Goal: Task Accomplishment & Management: Use online tool/utility

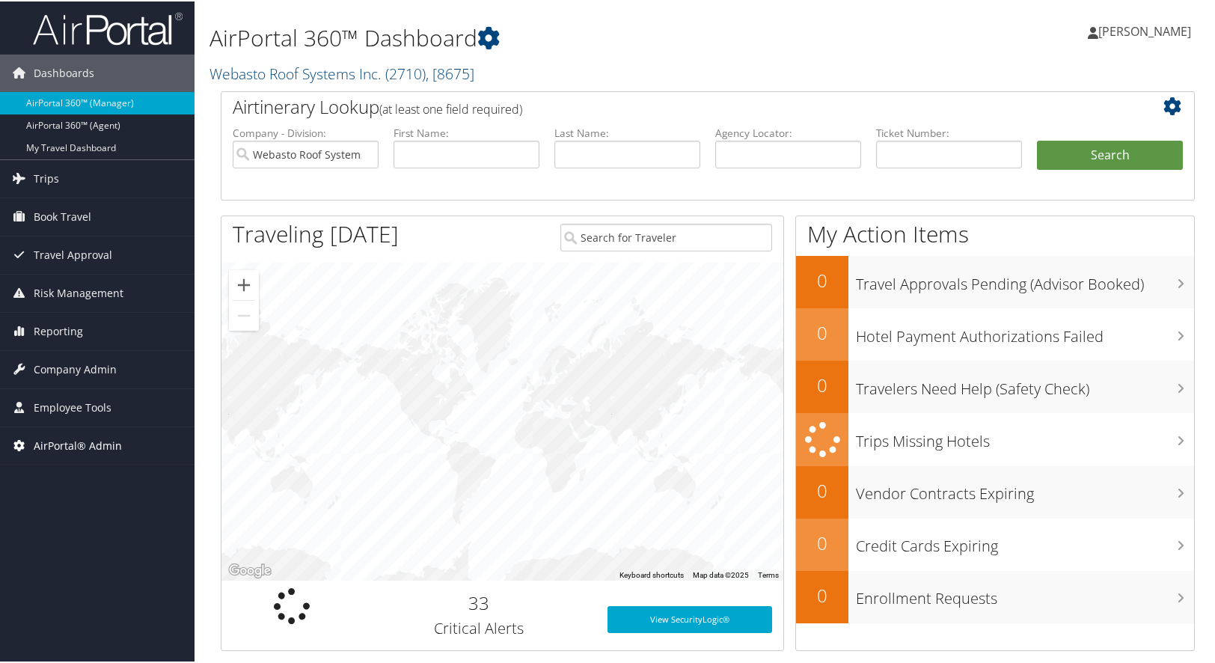
click at [67, 444] on span "AirPortal® Admin" at bounding box center [78, 444] width 88 height 37
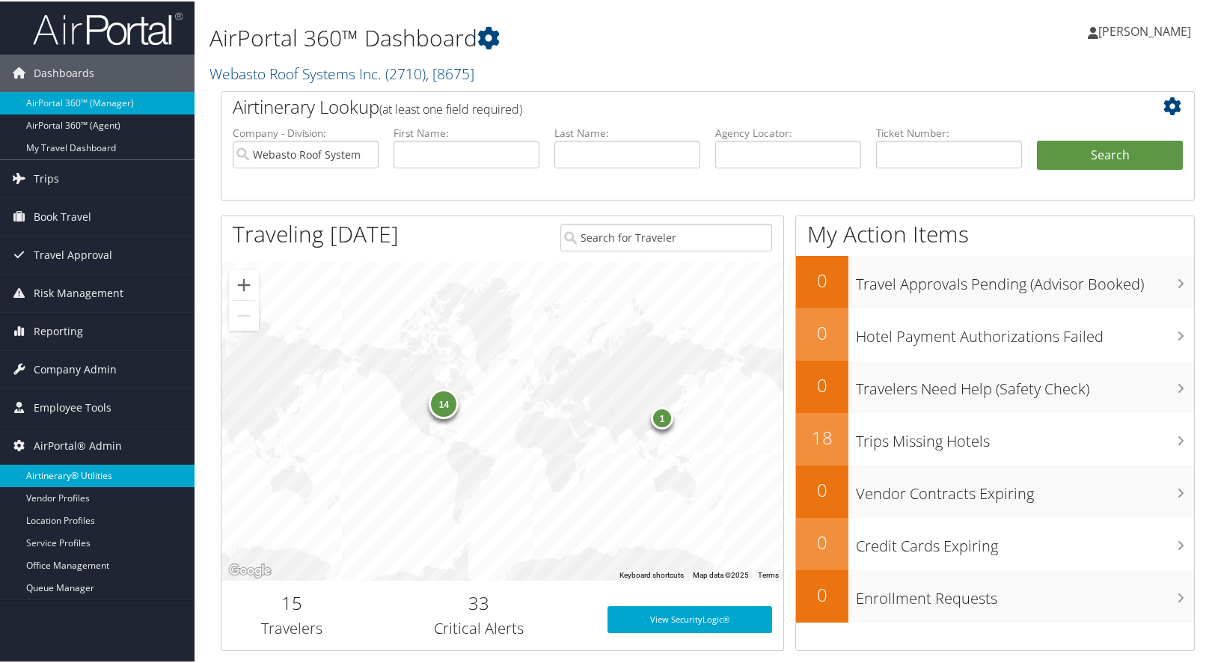
click at [60, 477] on link "Airtinerary® Utilities" at bounding box center [97, 474] width 194 height 22
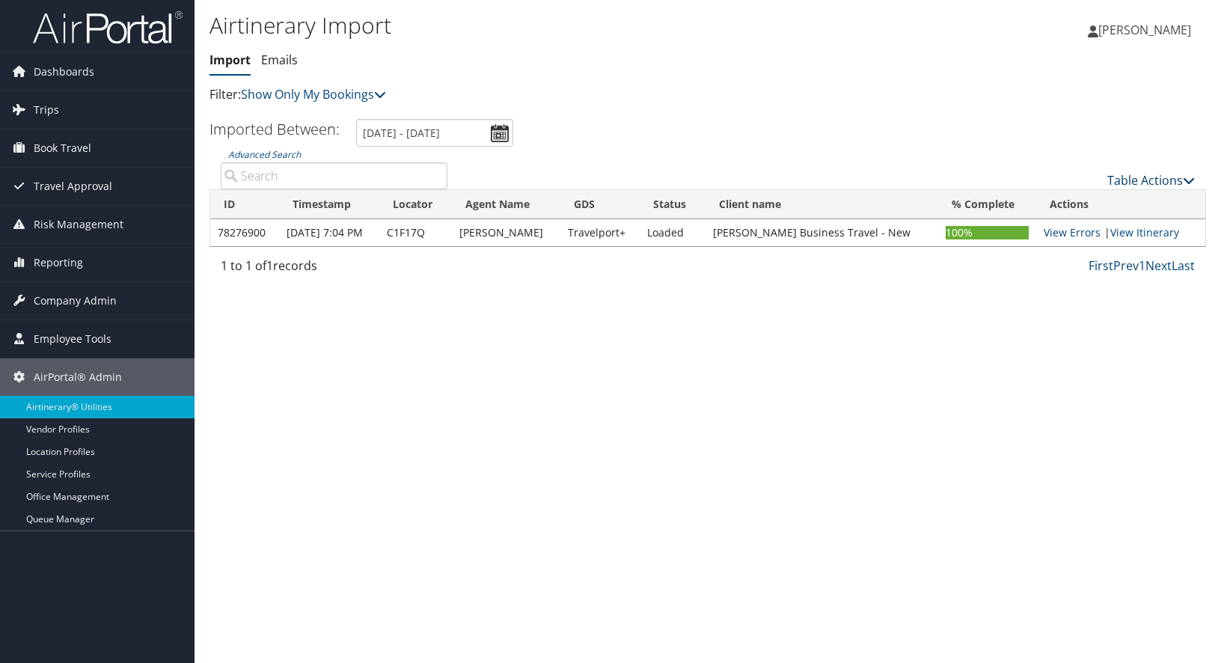
click at [1156, 181] on link "Table Actions" at bounding box center [1151, 180] width 88 height 16
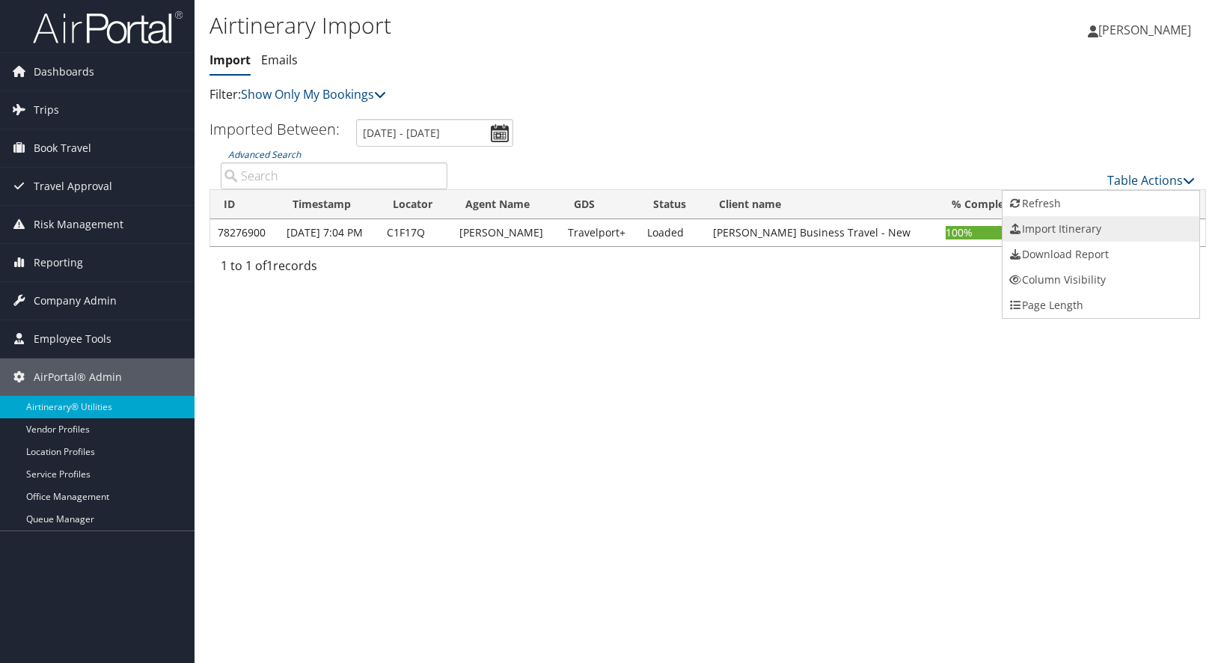
click at [1043, 227] on link "Import Itinerary" at bounding box center [1100, 228] width 197 height 25
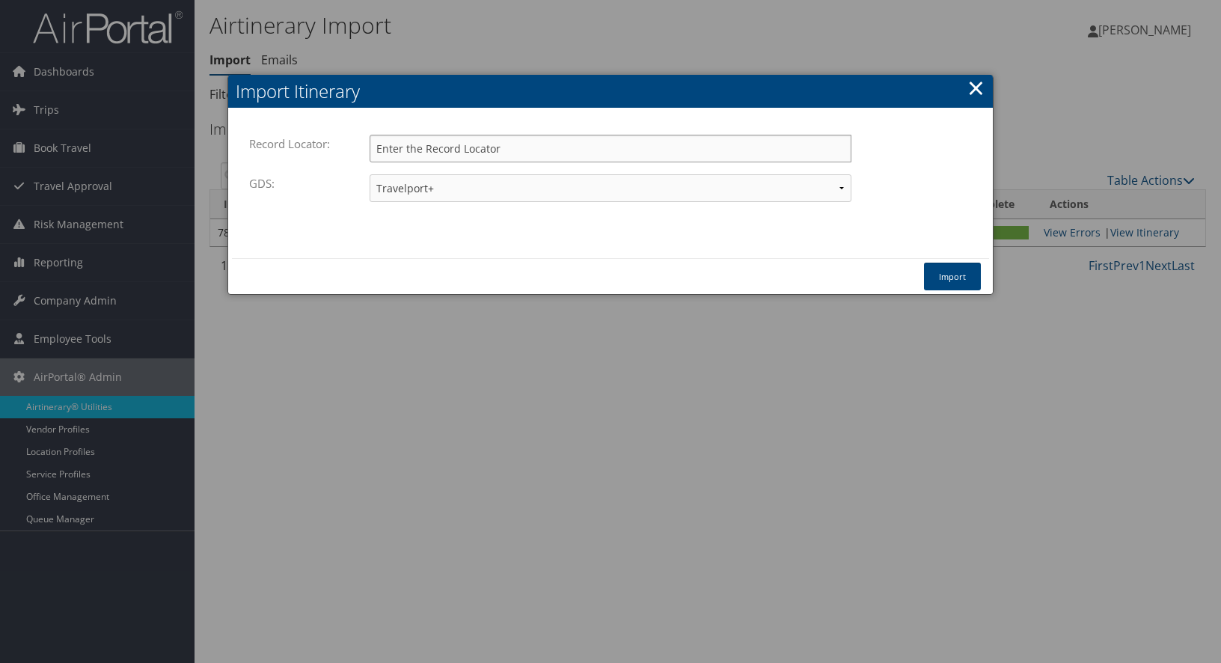
click at [479, 138] on input "Record Locator:" at bounding box center [610, 149] width 482 height 28
drag, startPoint x: 428, startPoint y: 156, endPoint x: 362, endPoint y: 148, distance: 66.2
click at [362, 148] on div "Record Locator: DBD9JQ Please enter a valid record locator." at bounding box center [610, 155] width 723 height 40
click at [488, 150] on input "DBD9JQ" at bounding box center [610, 149] width 482 height 28
type input "DBD9JQ"
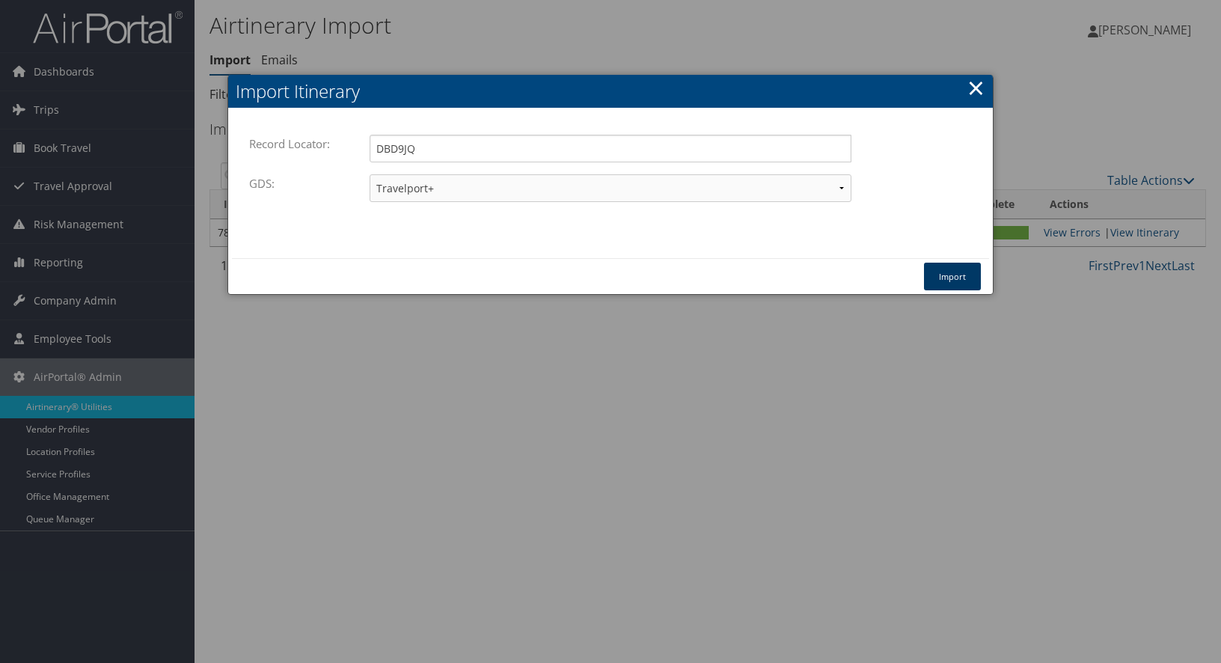
click at [963, 271] on button "Import" at bounding box center [952, 277] width 57 height 28
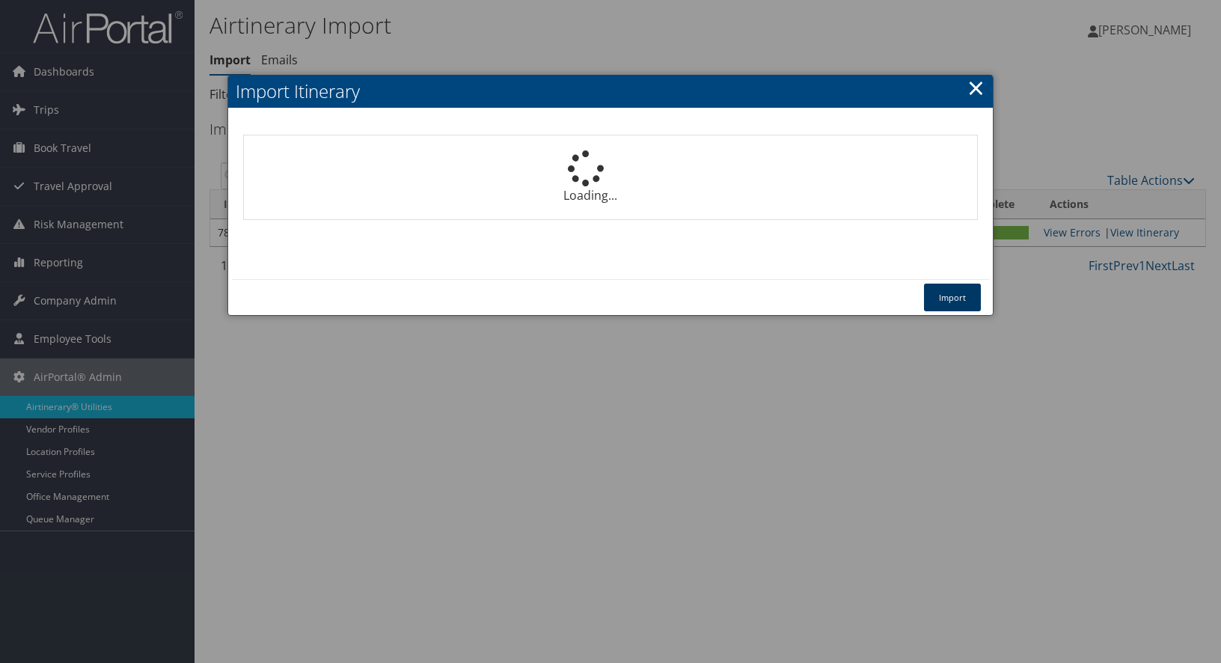
select select "1P"
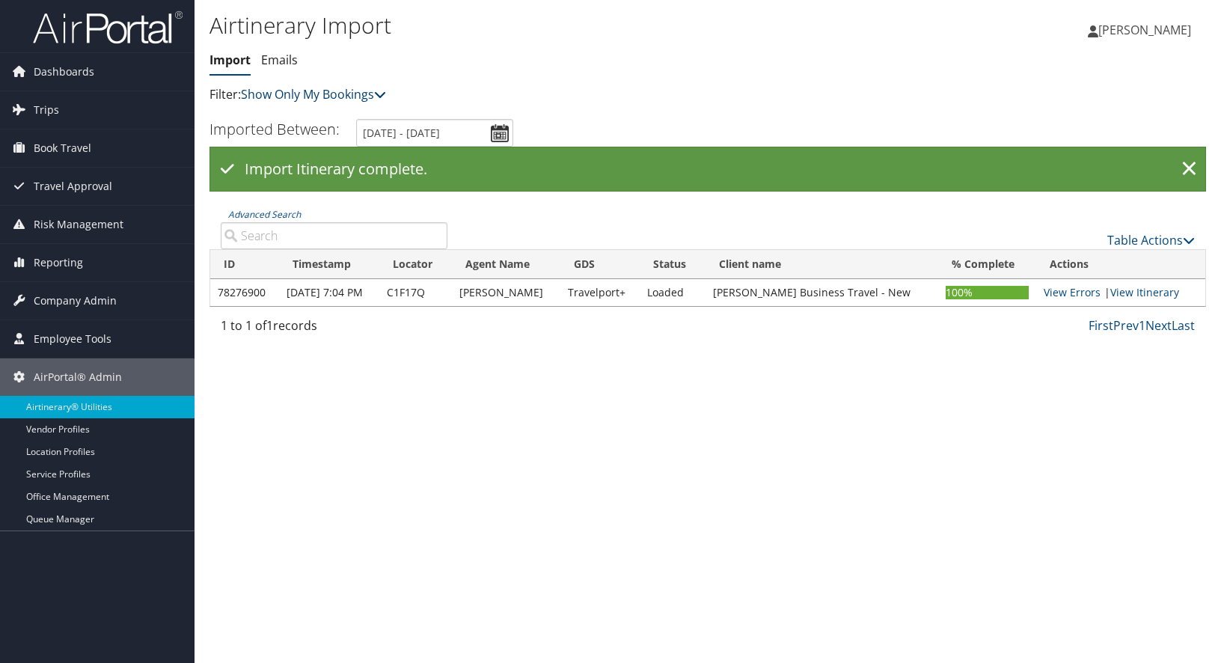
click at [303, 97] on link "Show Only My Bookings" at bounding box center [313, 94] width 145 height 16
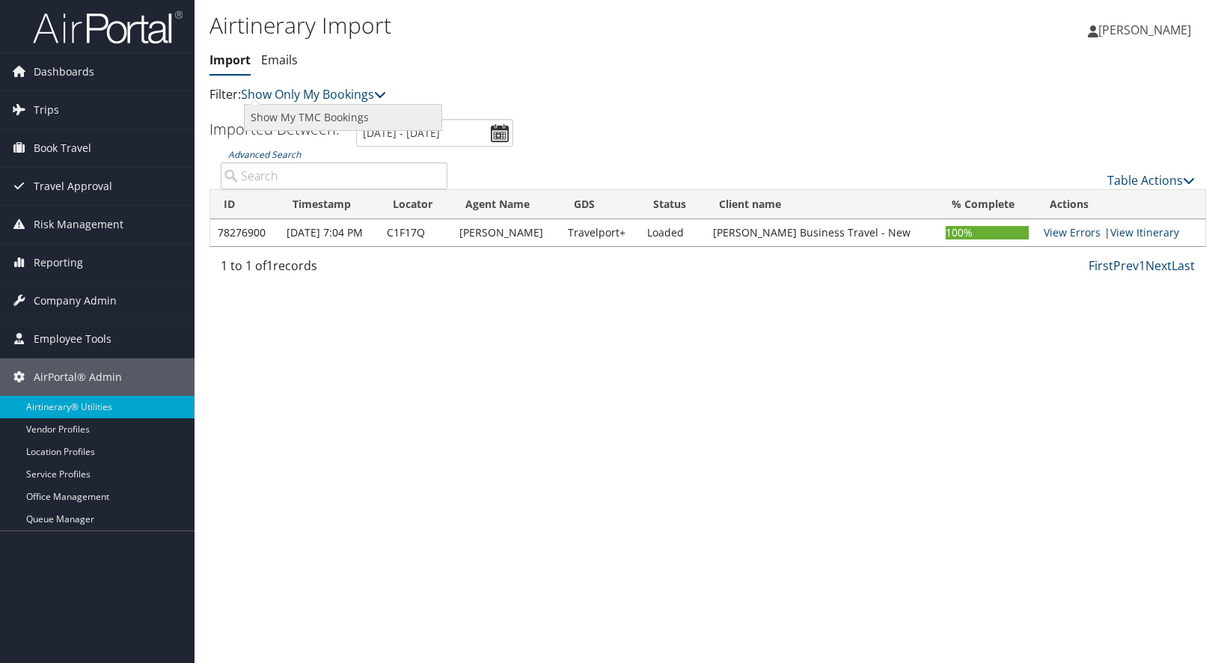
click at [300, 114] on link "Show My TMC Bookings" at bounding box center [343, 117] width 197 height 25
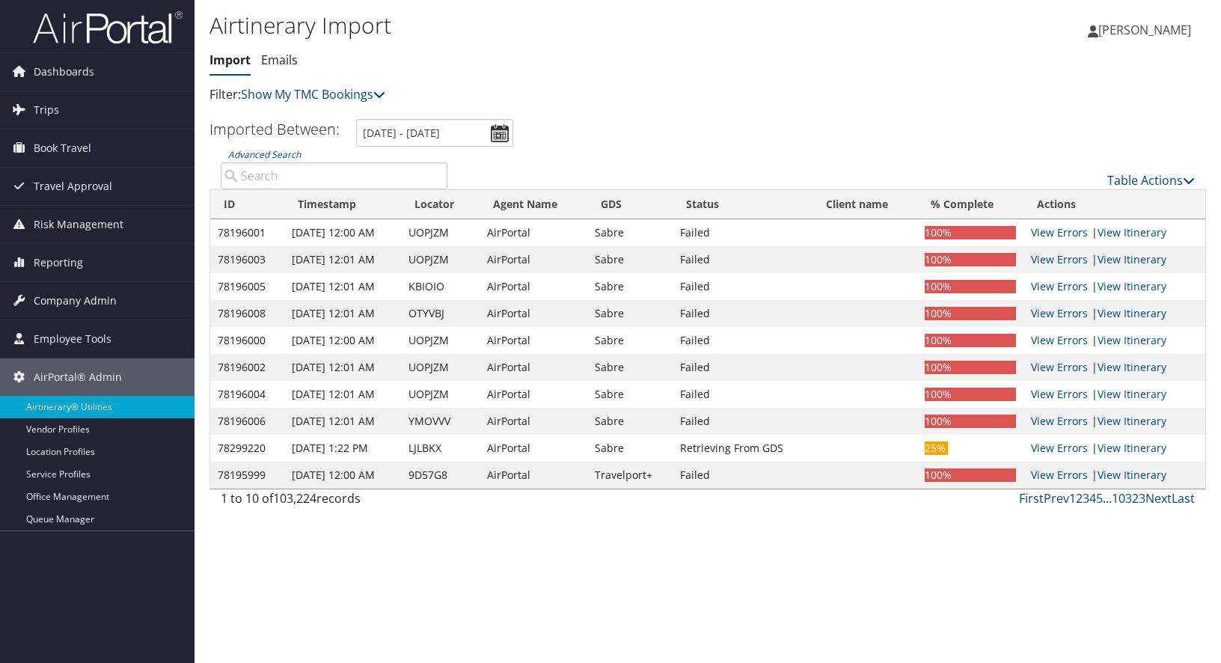
click at [260, 174] on input "Advanced Search" at bounding box center [334, 175] width 227 height 27
paste input "DBD9JQ"
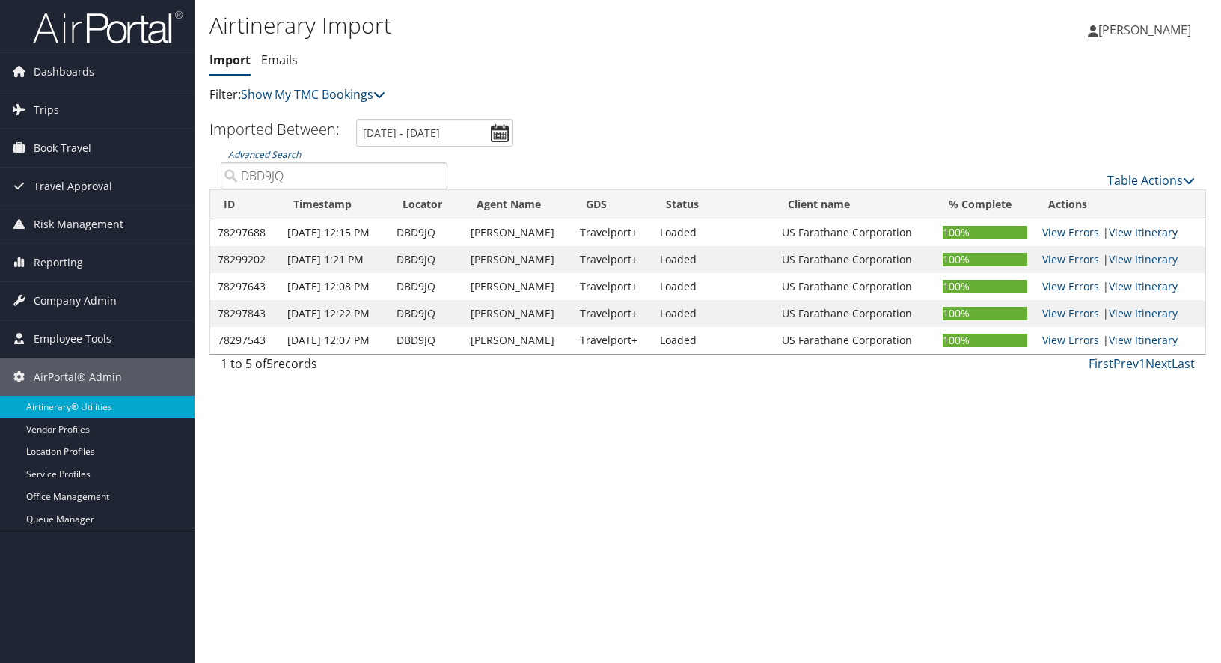
type input "DBD9JQ"
click at [1147, 229] on link "View Itinerary" at bounding box center [1142, 232] width 69 height 14
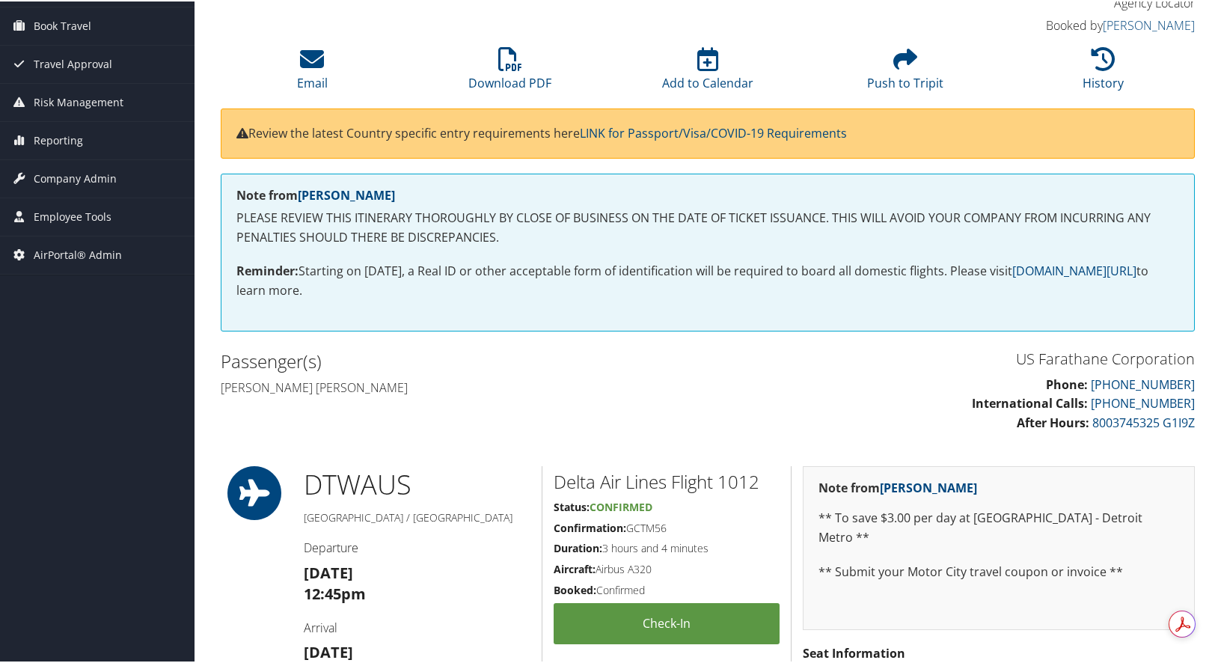
scroll to position [150, 0]
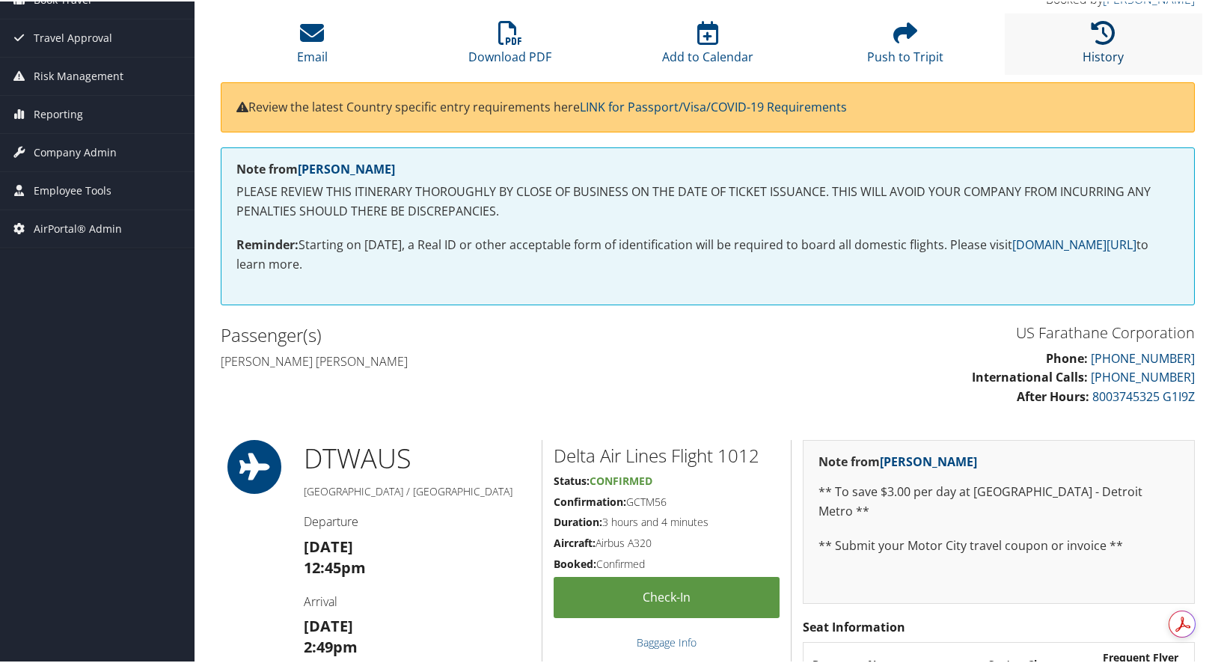
click at [1099, 28] on icon at bounding box center [1103, 31] width 24 height 24
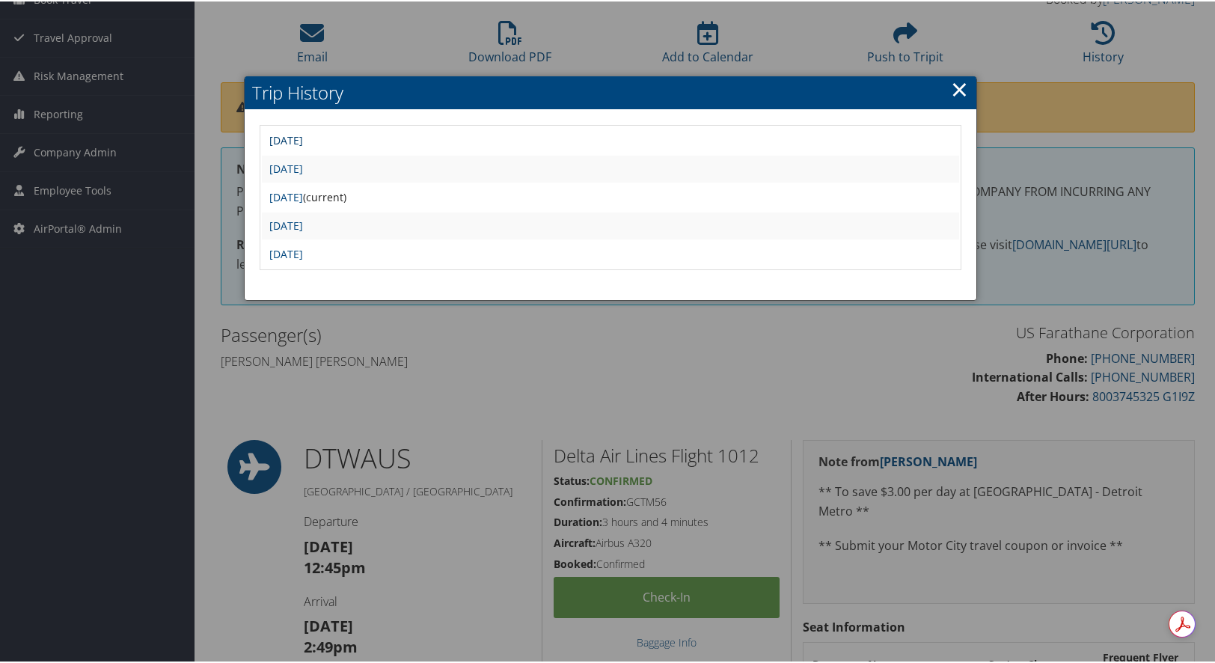
click at [303, 136] on link "Fri Sep 5 13:21:44 MDT 2025" at bounding box center [286, 139] width 34 height 14
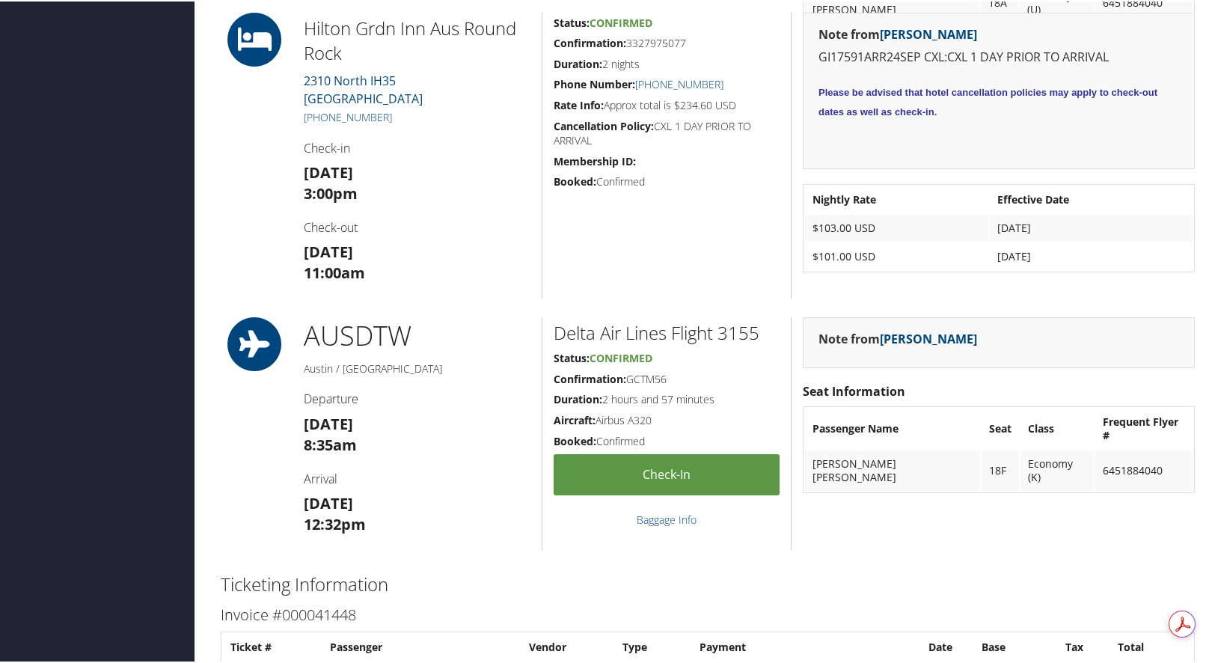
scroll to position [898, 0]
